Goal: Share content: Share content

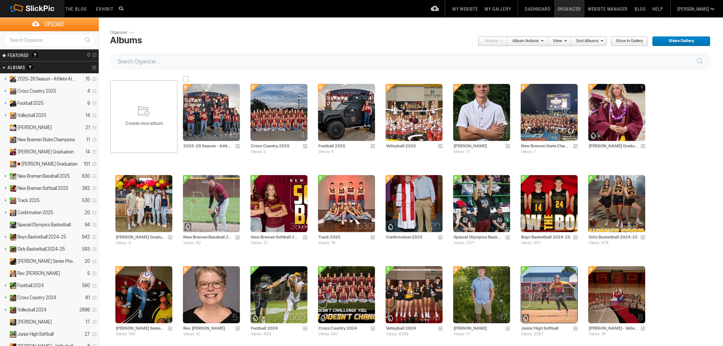
click at [212, 119] on img at bounding box center [211, 112] width 57 height 57
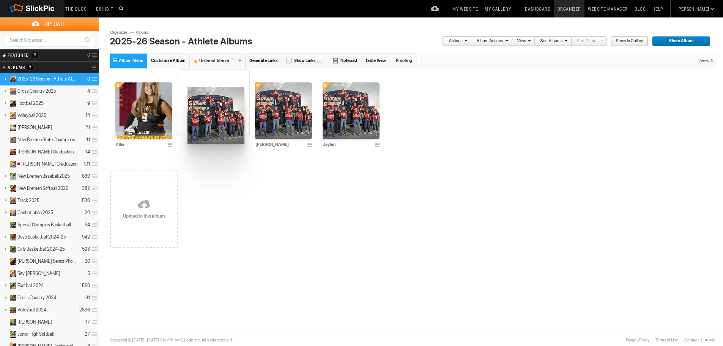
drag, startPoint x: 282, startPoint y: 111, endPoint x: 187, endPoint y: 85, distance: 98.3
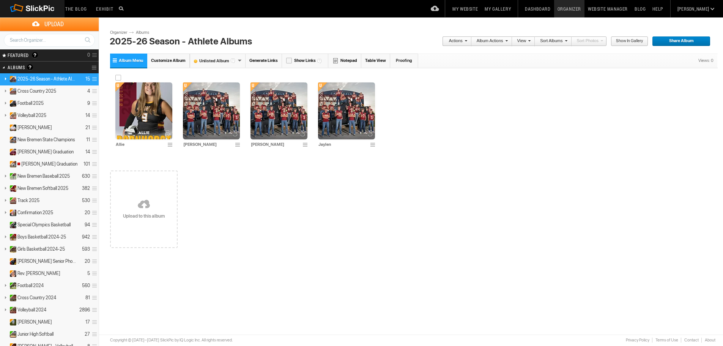
click at [154, 110] on img at bounding box center [143, 110] width 57 height 57
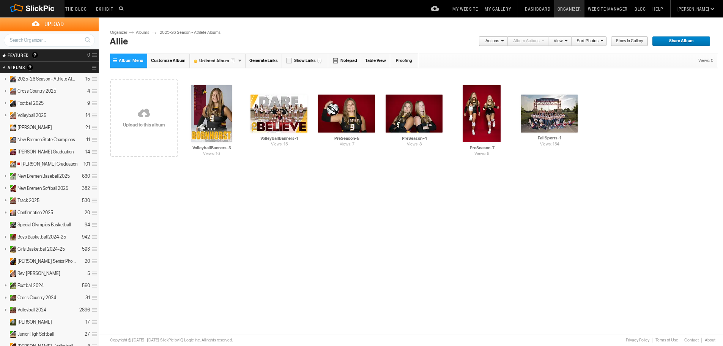
click at [684, 42] on span "Share Album" at bounding box center [678, 41] width 53 height 10
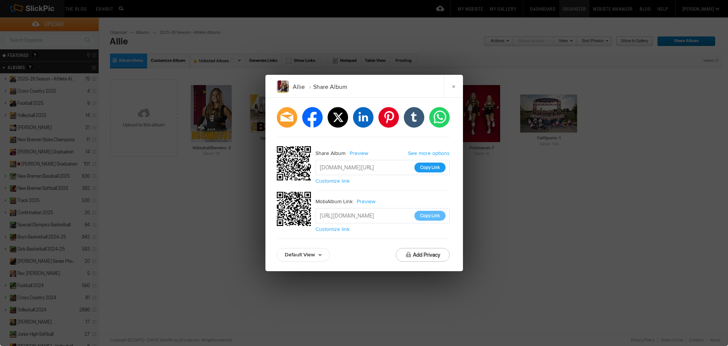
click at [430, 167] on button "Copy Link" at bounding box center [430, 167] width 31 height 10
click at [346, 180] on link "Customize link" at bounding box center [333, 181] width 34 height 6
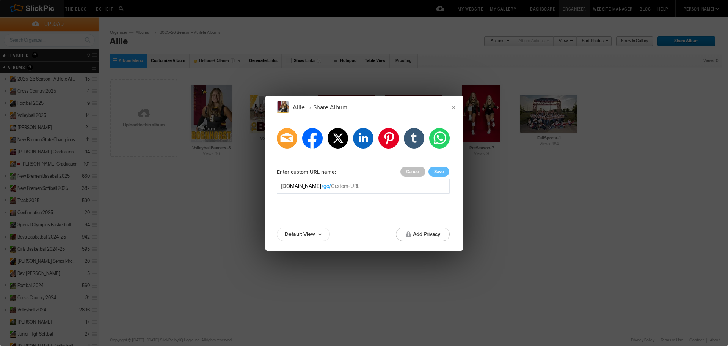
click at [384, 186] on input "text" at bounding box center [388, 186] width 115 height 8
type input "Allie"
click at [437, 170] on button "Save" at bounding box center [439, 172] width 21 height 10
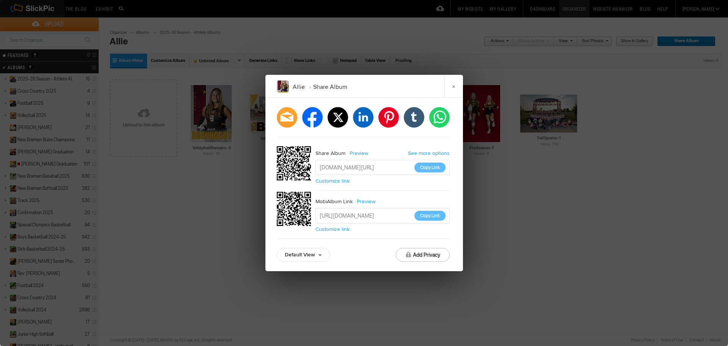
click at [344, 230] on link "Customize link" at bounding box center [333, 229] width 34 height 6
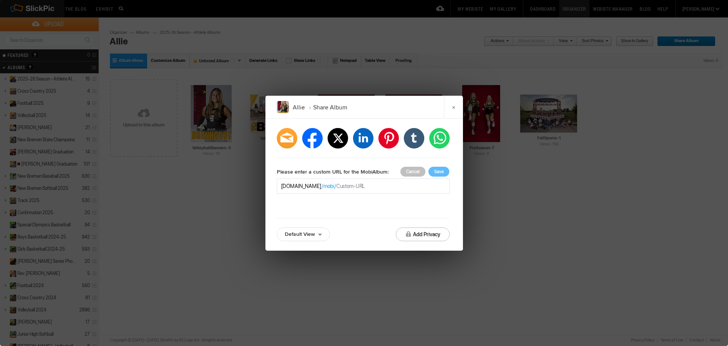
click at [360, 187] on input "text" at bounding box center [391, 186] width 109 height 8
type input "AllieMobiAlbum"
click at [440, 172] on button "Save" at bounding box center [439, 172] width 21 height 10
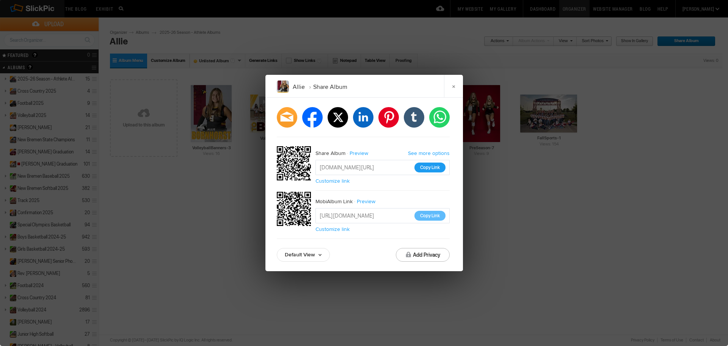
click at [430, 168] on button "Copy Link" at bounding box center [430, 167] width 31 height 10
click at [428, 214] on button "Copy Link" at bounding box center [430, 216] width 31 height 10
click at [454, 86] on link "×" at bounding box center [453, 86] width 19 height 23
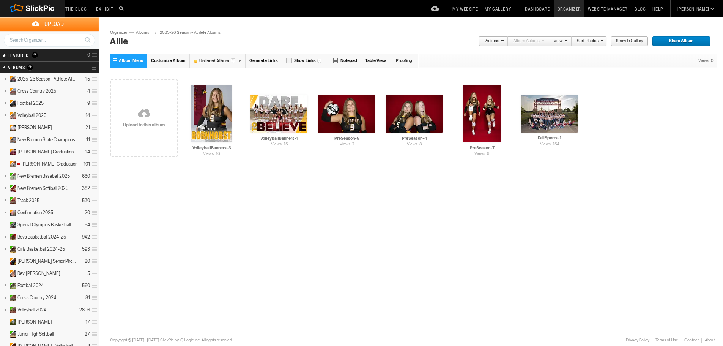
click at [195, 32] on link "2025-26 Season - Athlete Albums" at bounding box center [194, 33] width 68 height 6
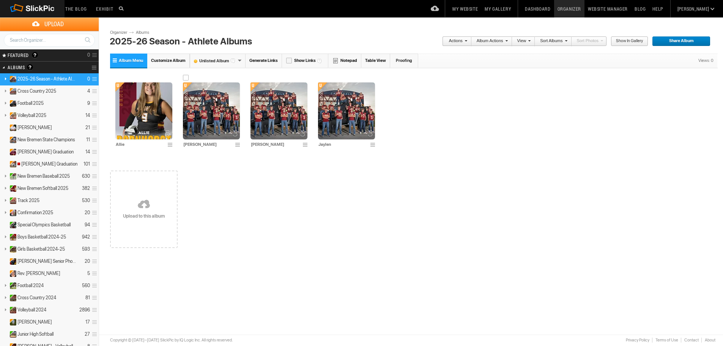
click at [210, 112] on img at bounding box center [211, 110] width 57 height 57
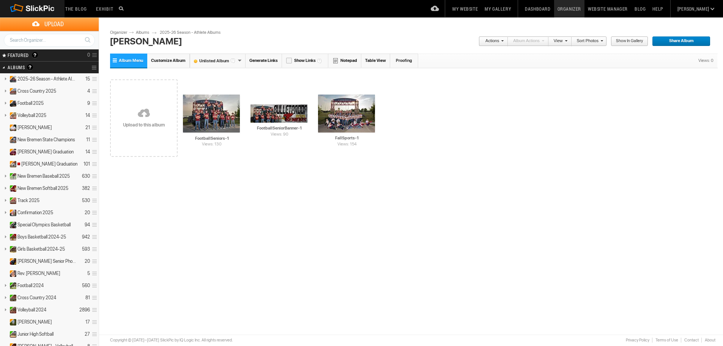
click at [176, 35] on link "2025-26 Season - Athlete Albums" at bounding box center [194, 33] width 68 height 6
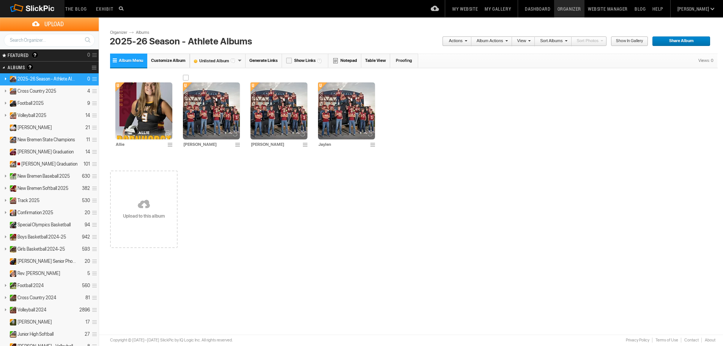
click at [209, 115] on img at bounding box center [211, 110] width 57 height 57
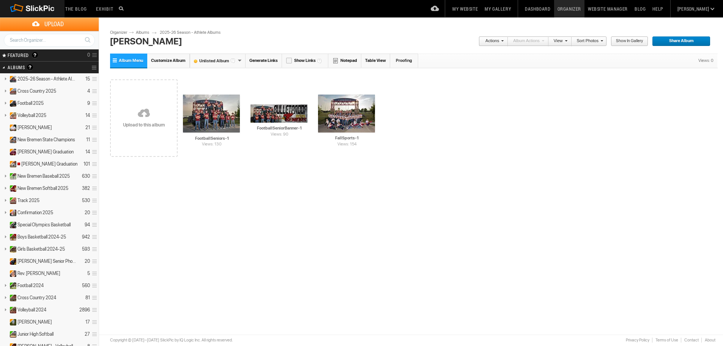
click at [686, 40] on span "Share Album" at bounding box center [678, 41] width 53 height 10
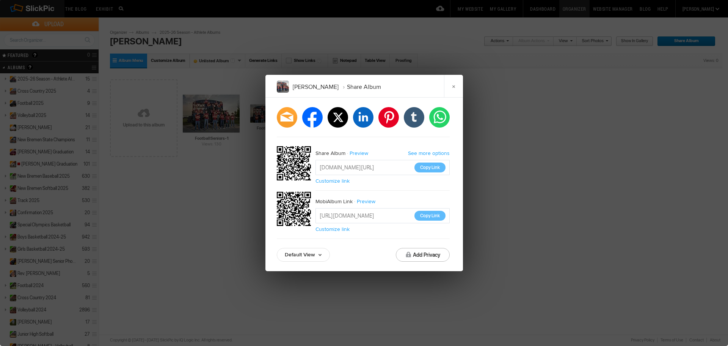
click at [343, 181] on link "Customize link" at bounding box center [333, 181] width 34 height 6
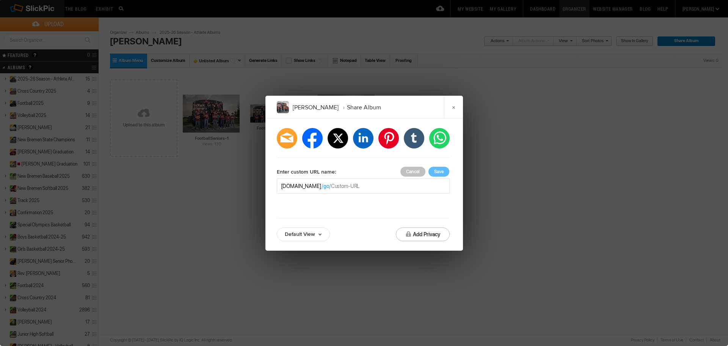
click at [358, 187] on input "text" at bounding box center [388, 186] width 115 height 8
type input "B"
type input "brock"
click at [439, 171] on button "Save" at bounding box center [439, 172] width 21 height 10
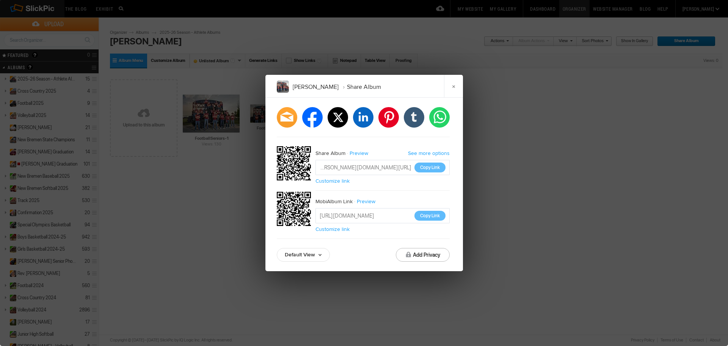
click at [345, 230] on link "Customize link" at bounding box center [333, 229] width 34 height 6
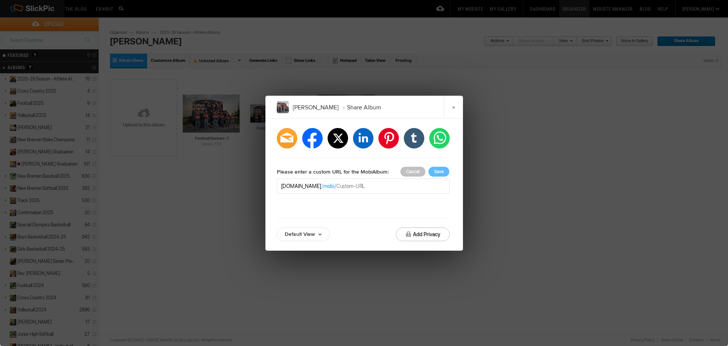
click at [358, 185] on input "text" at bounding box center [391, 186] width 109 height 8
type input "brockmobialbum"
click at [440, 173] on button "Save" at bounding box center [439, 172] width 21 height 10
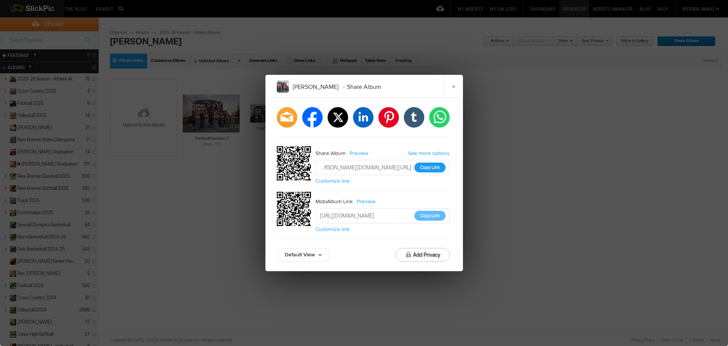
click at [433, 168] on button "Copy Link" at bounding box center [430, 167] width 31 height 10
click at [430, 216] on button "Copy Link" at bounding box center [430, 216] width 31 height 10
click at [458, 86] on link "×" at bounding box center [453, 86] width 19 height 23
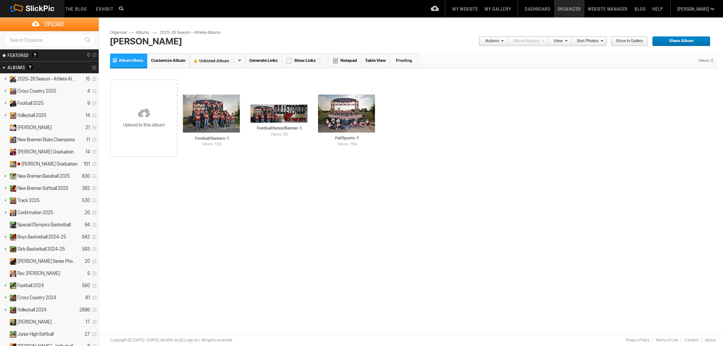
click at [181, 33] on link "2025-26 Season - Athlete Albums" at bounding box center [194, 33] width 68 height 6
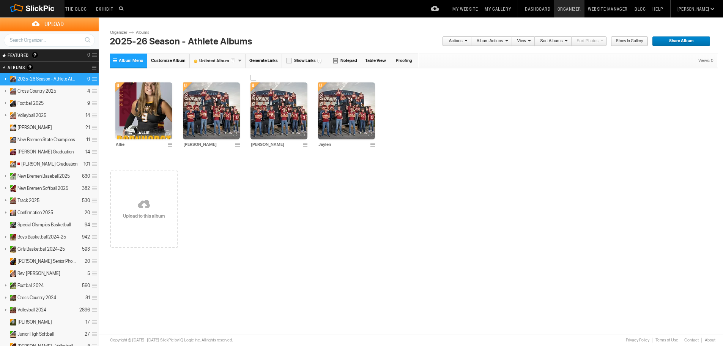
click at [278, 115] on img at bounding box center [278, 110] width 57 height 57
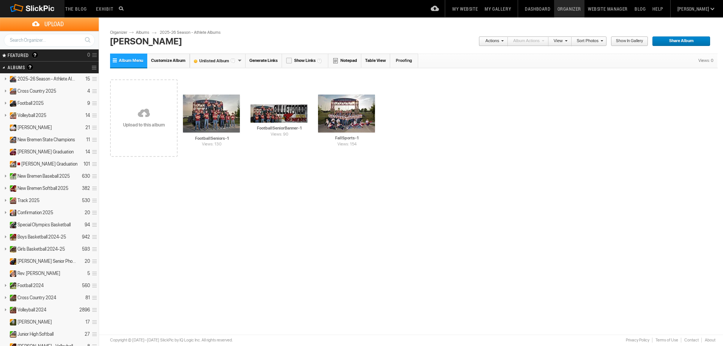
click at [685, 41] on span "Share Album" at bounding box center [678, 41] width 53 height 10
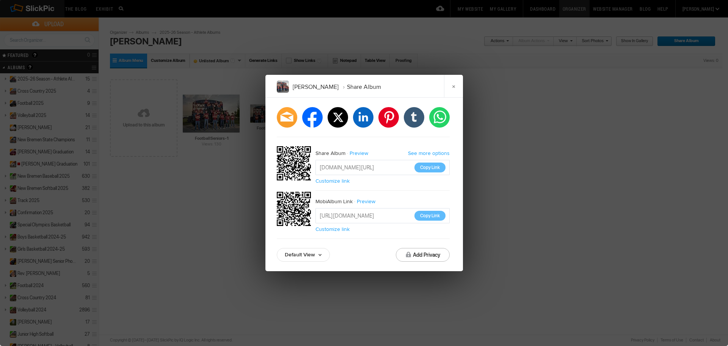
click at [327, 179] on link "Customize link" at bounding box center [333, 181] width 34 height 6
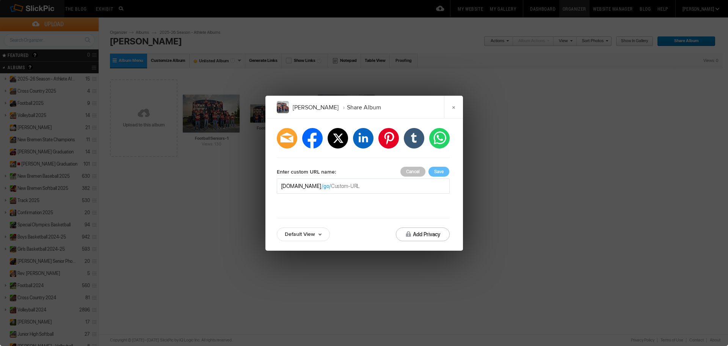
click at [368, 187] on input "text" at bounding box center [388, 186] width 115 height 8
type input "[PERSON_NAME]"
click at [437, 173] on button "Save" at bounding box center [439, 172] width 21 height 10
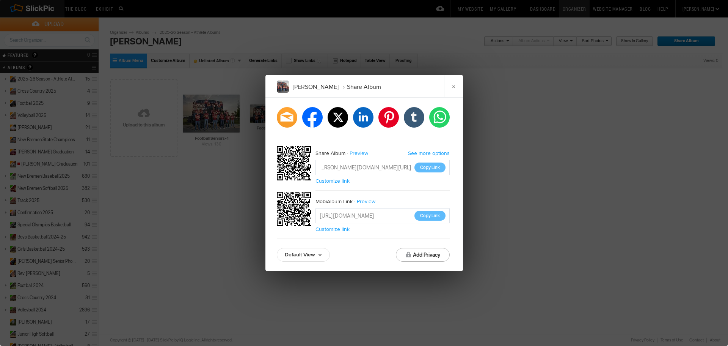
click at [343, 229] on link "Customize link" at bounding box center [333, 229] width 34 height 6
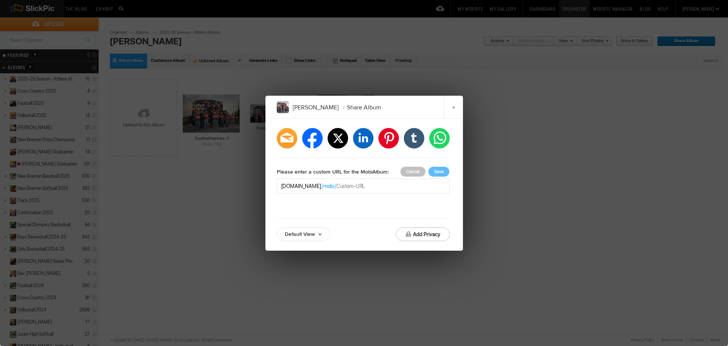
click at [361, 185] on input "text" at bounding box center [391, 186] width 109 height 8
type input "owenmobialbum"
click at [438, 172] on button "Save" at bounding box center [439, 172] width 21 height 10
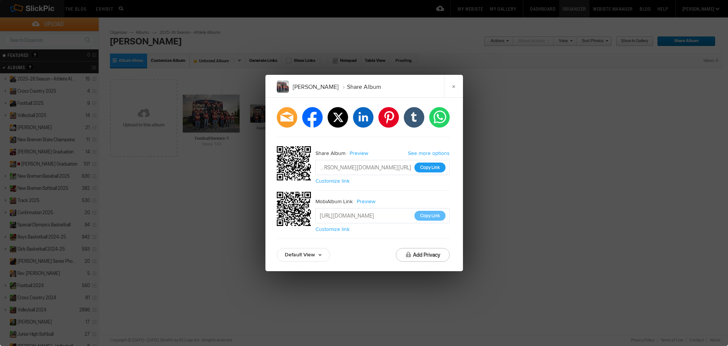
click at [431, 168] on button "Copy Link" at bounding box center [430, 167] width 31 height 10
click at [431, 216] on button "Copy Link" at bounding box center [430, 216] width 31 height 10
click at [428, 168] on button "Copy Link" at bounding box center [430, 167] width 31 height 10
click at [452, 91] on link "×" at bounding box center [453, 86] width 19 height 23
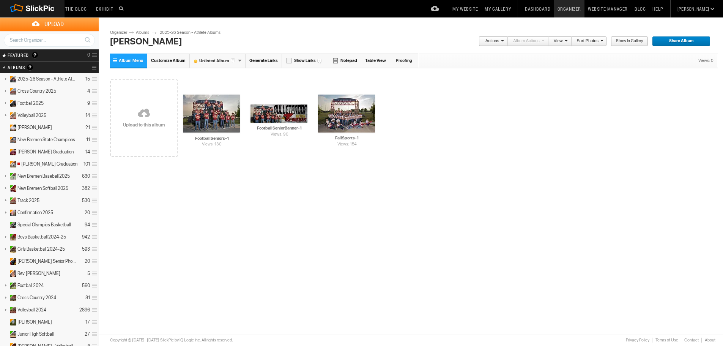
click at [191, 32] on link "2025-26 Season - Athlete Albums" at bounding box center [194, 33] width 68 height 6
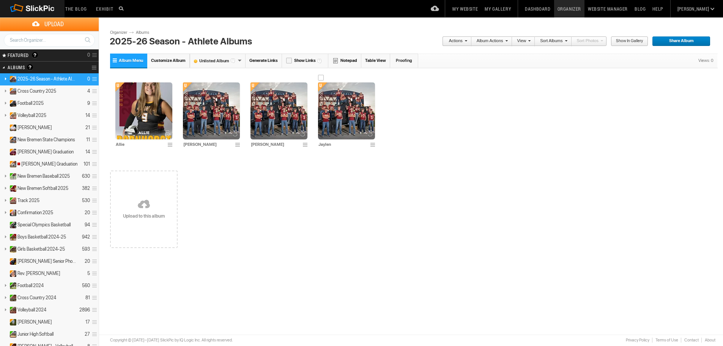
click at [344, 115] on img at bounding box center [346, 110] width 57 height 57
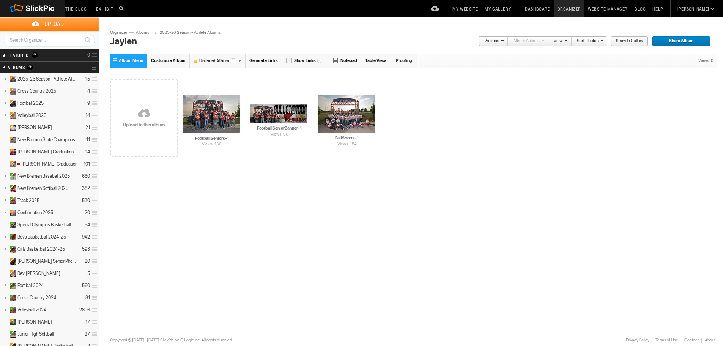
click at [682, 41] on span "Share Album" at bounding box center [678, 41] width 53 height 10
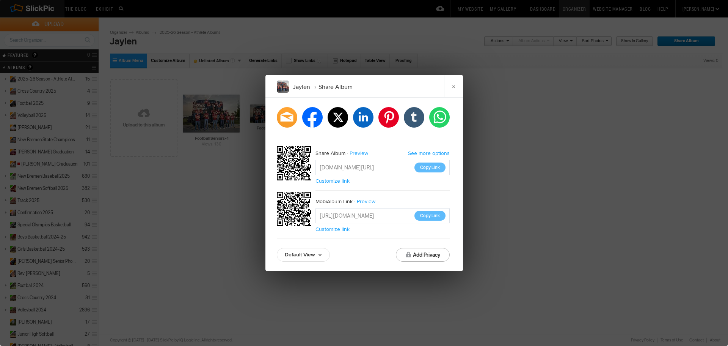
click at [338, 181] on link "Customize link" at bounding box center [333, 181] width 34 height 6
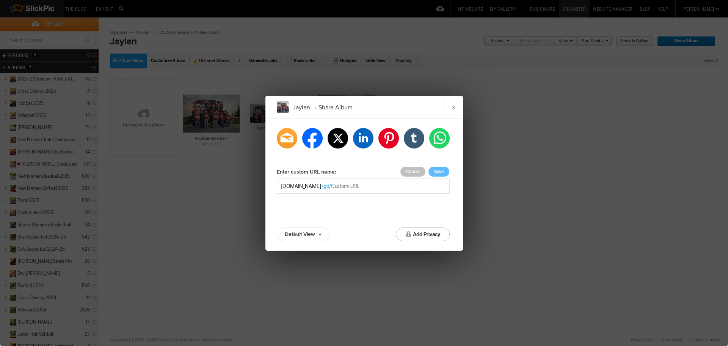
drag, startPoint x: 351, startPoint y: 187, endPoint x: 356, endPoint y: 189, distance: 5.3
click at [352, 187] on input "text" at bounding box center [388, 186] width 115 height 8
type input "jaylen"
click at [440, 172] on button "Save" at bounding box center [439, 172] width 21 height 10
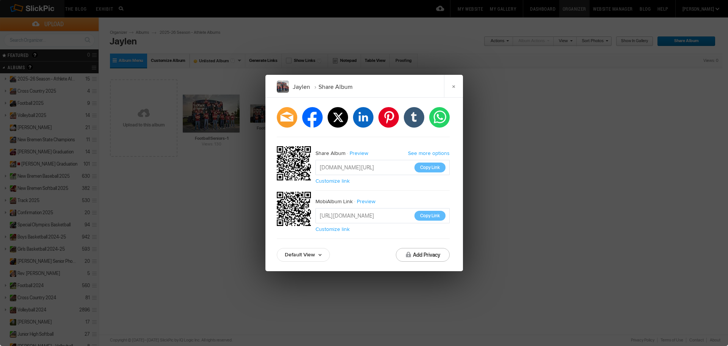
click at [343, 227] on link "Customize link" at bounding box center [333, 229] width 34 height 6
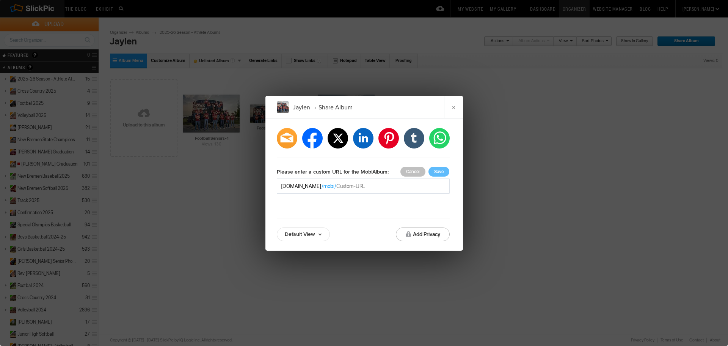
click at [361, 187] on input "text" at bounding box center [391, 186] width 109 height 8
type input "jaylenmobialbum"
click at [439, 172] on button "Save" at bounding box center [439, 172] width 21 height 10
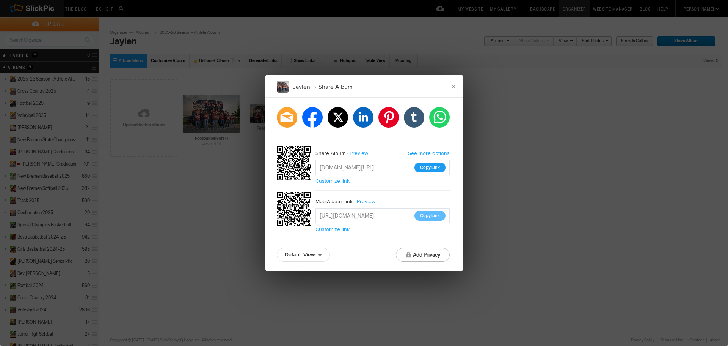
click at [433, 169] on button "Copy Link" at bounding box center [430, 167] width 31 height 10
click at [431, 216] on button "Copy Link" at bounding box center [430, 216] width 31 height 10
click at [453, 87] on link "×" at bounding box center [453, 86] width 19 height 23
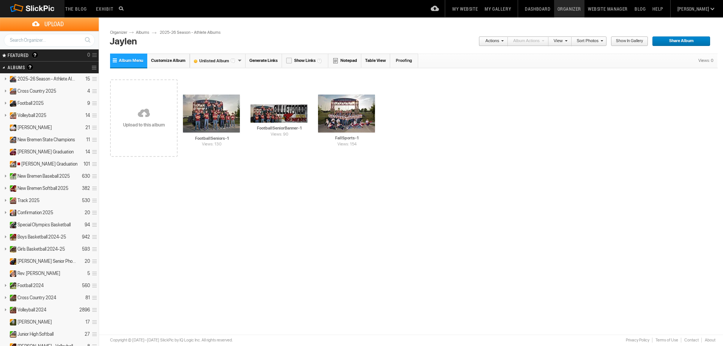
click at [196, 34] on link "2025-26 Season - Athlete Albums" at bounding box center [194, 33] width 68 height 6
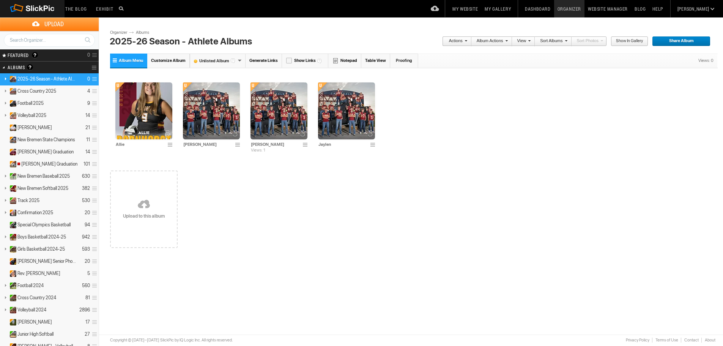
click at [142, 32] on link "Albums" at bounding box center [145, 33] width 23 height 6
